Goal: Check status: Check status

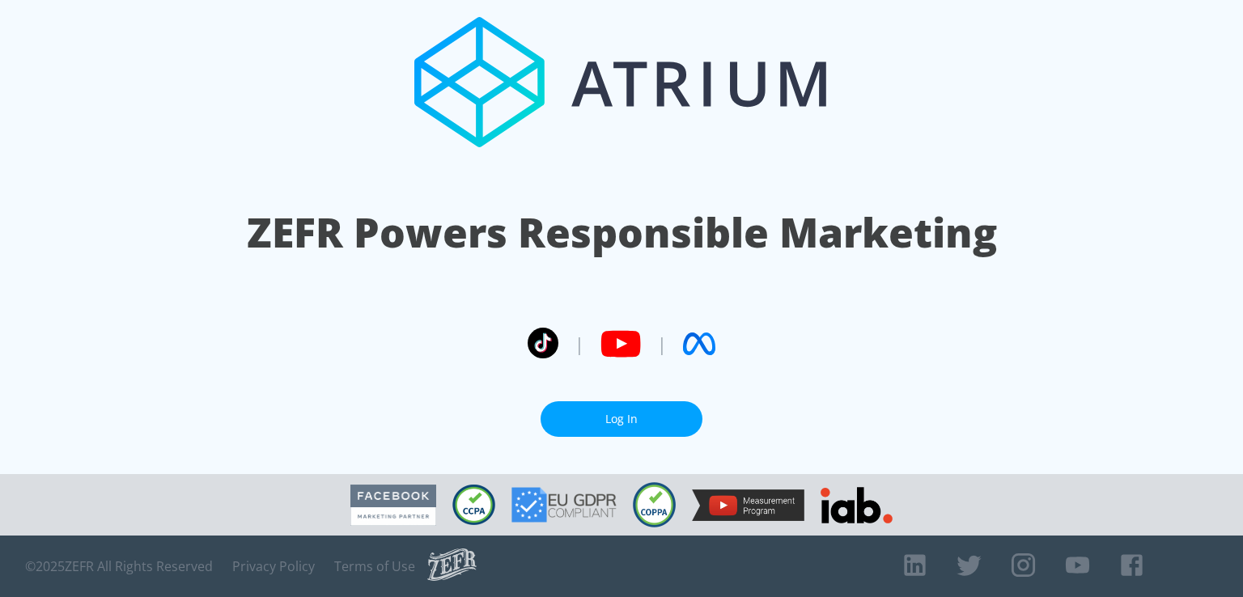
click at [595, 424] on link "Log In" at bounding box center [622, 419] width 162 height 36
click at [659, 422] on link "Log In" at bounding box center [622, 419] width 162 height 36
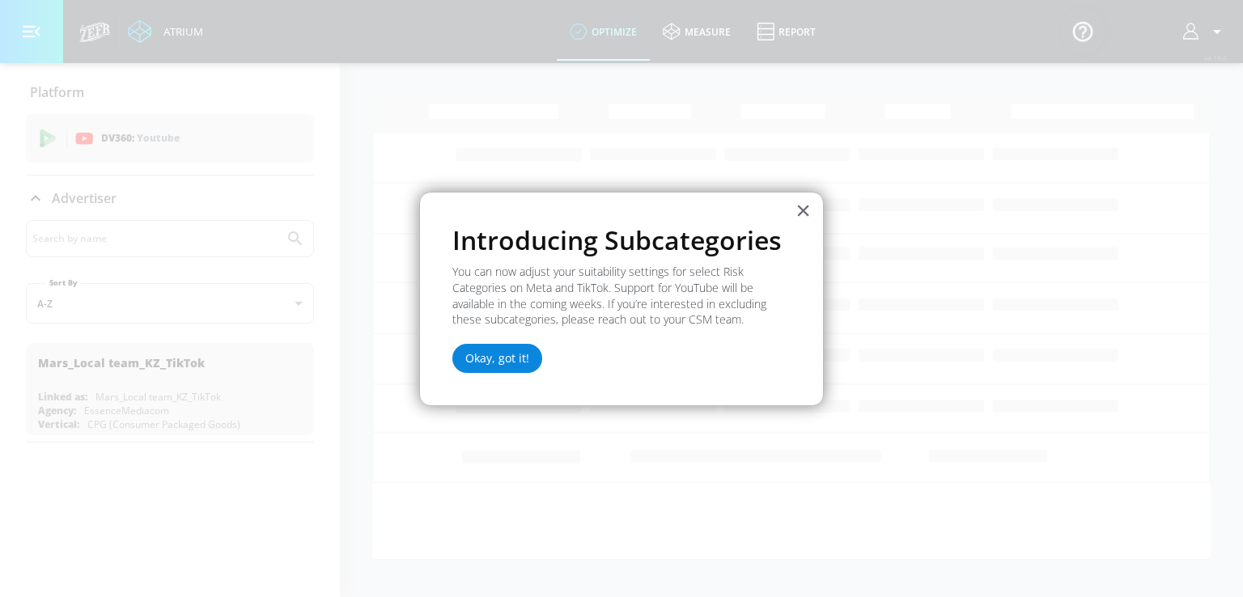
click at [498, 358] on button "Okay, got it!" at bounding box center [497, 358] width 90 height 29
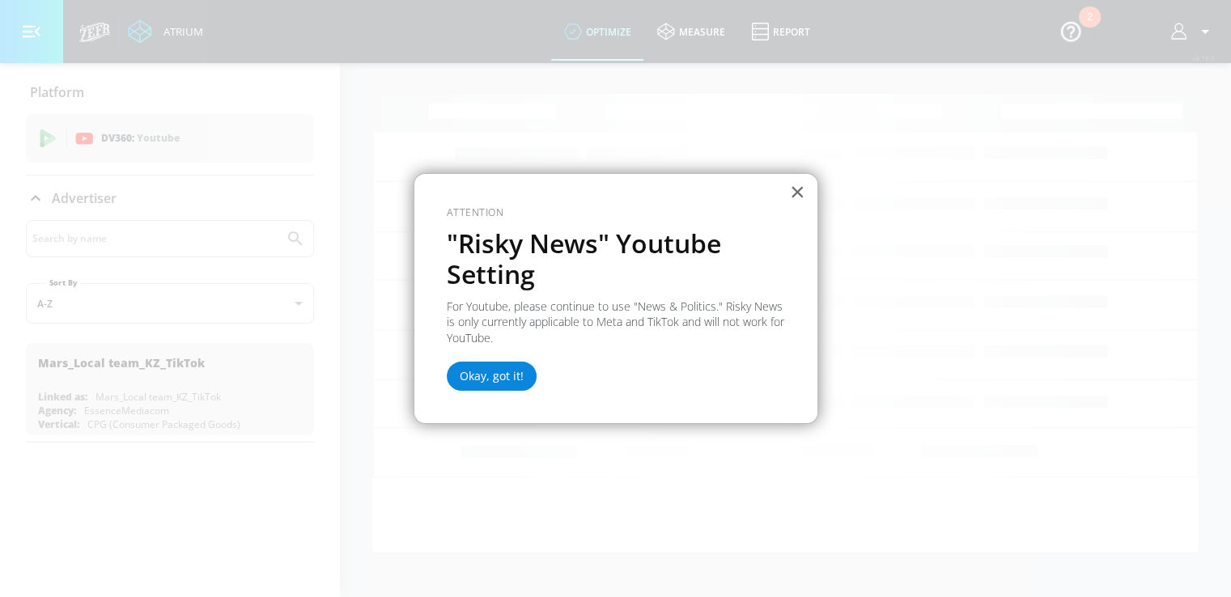
click at [464, 382] on button "Okay, got it!" at bounding box center [492, 376] width 90 height 29
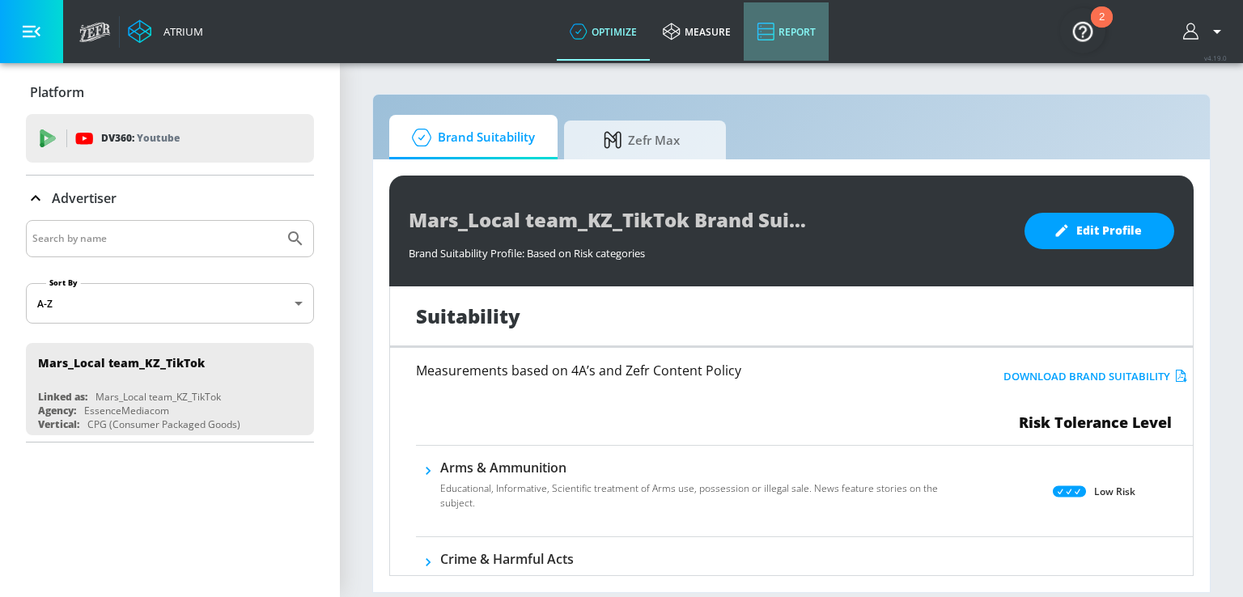
click at [786, 25] on link "Report" at bounding box center [786, 31] width 85 height 58
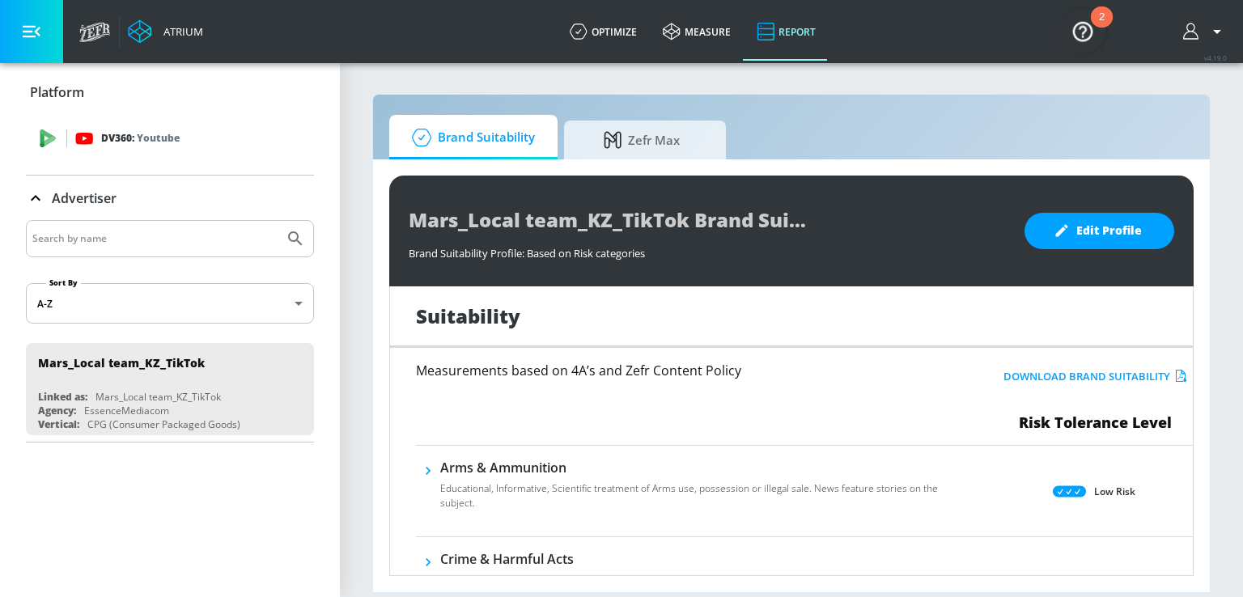
click at [120, 146] on p "DV360: Youtube" at bounding box center [140, 138] width 78 height 18
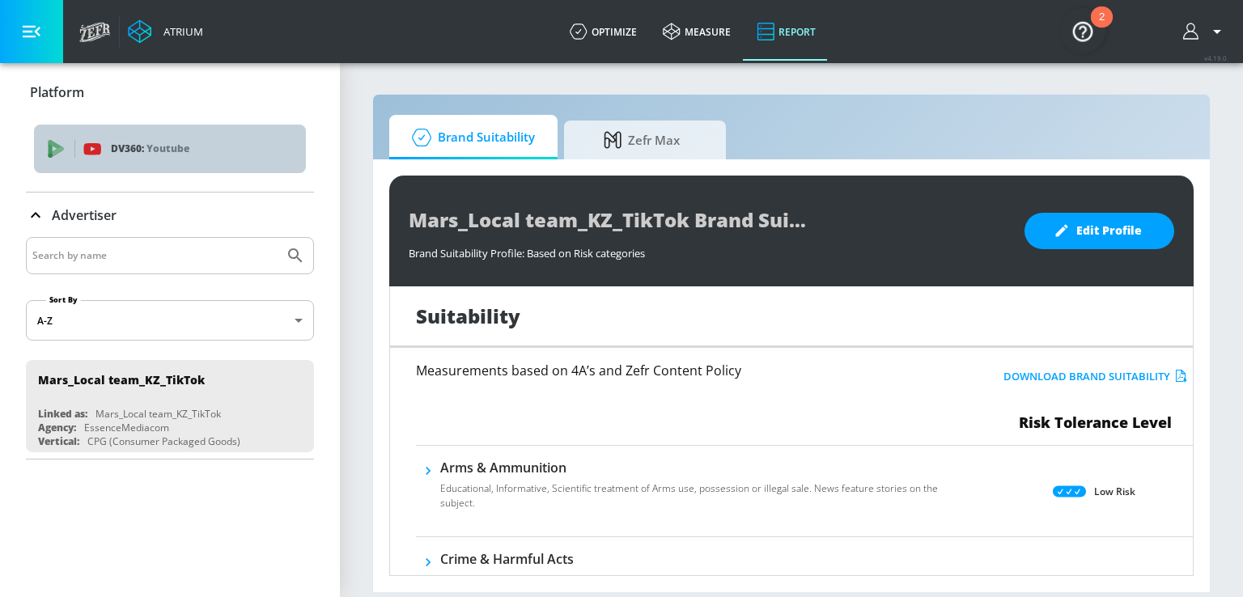
click at [120, 146] on p "DV360: Youtube" at bounding box center [202, 149] width 182 height 18
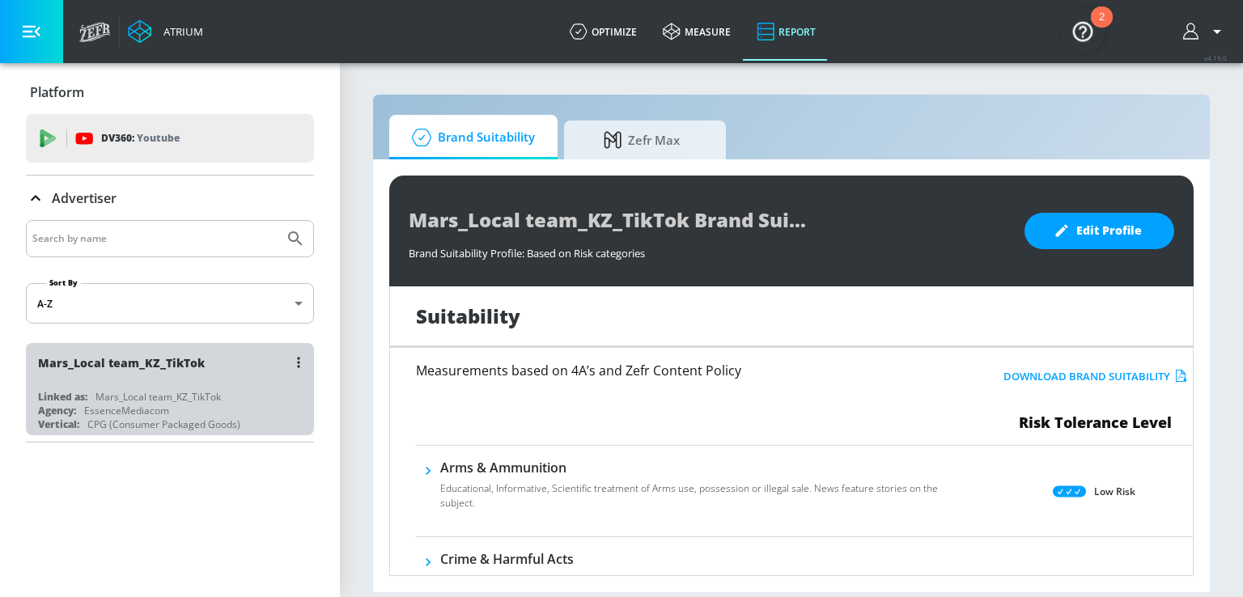
click at [100, 373] on div "Mars_Local team_KZ_TikTok" at bounding box center [174, 362] width 272 height 39
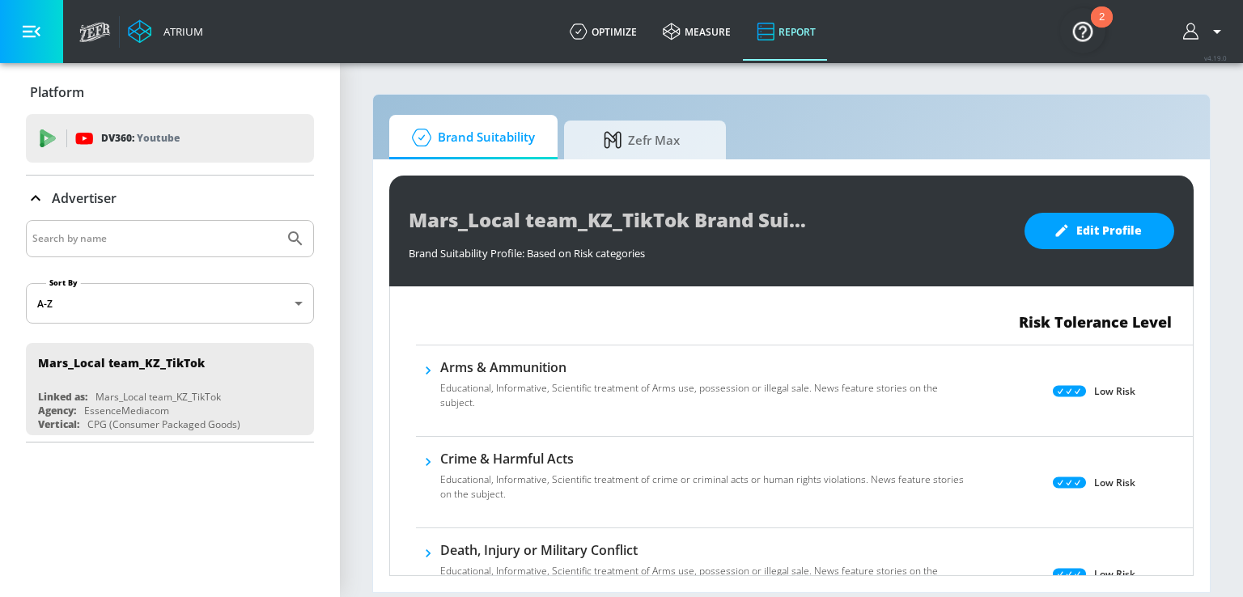
scroll to position [324, 0]
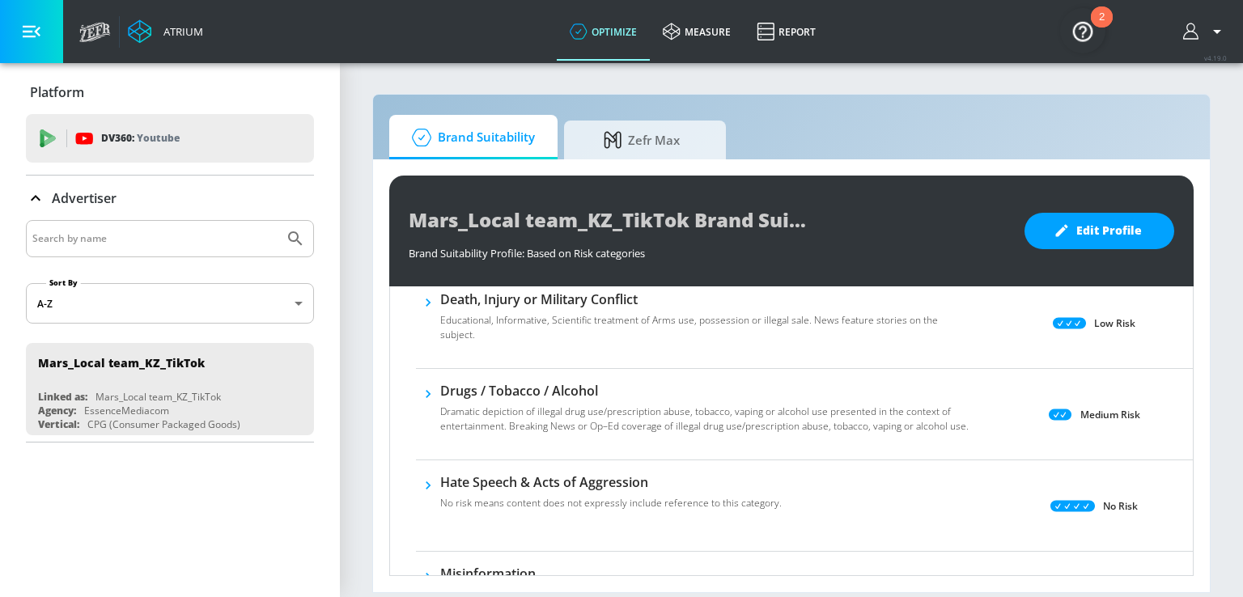
scroll to position [486, 0]
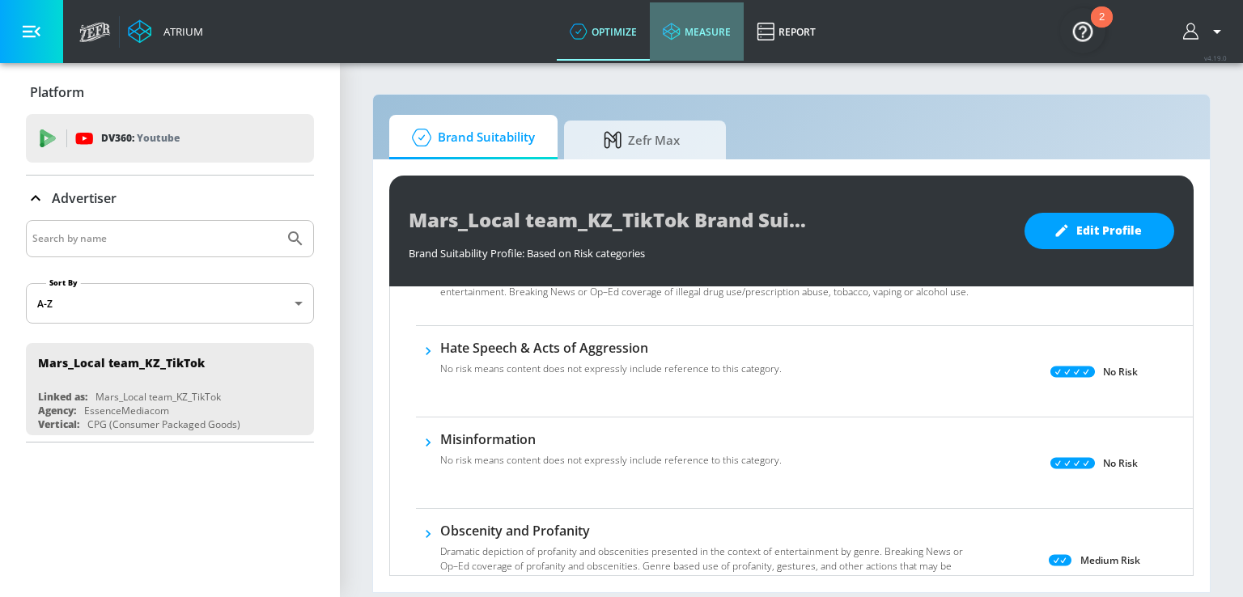
click at [705, 26] on link "measure" at bounding box center [697, 31] width 94 height 58
